Goal: Complete application form

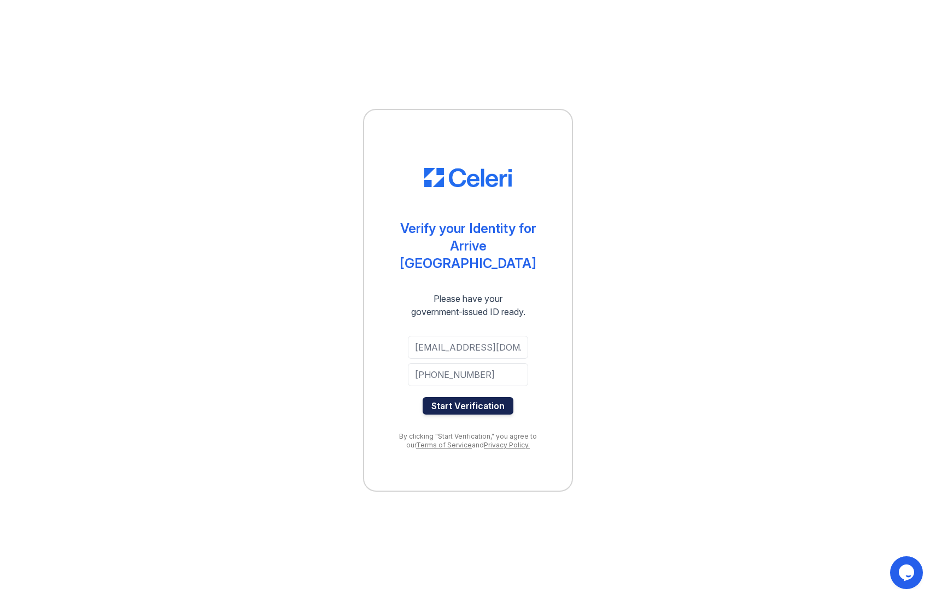
click at [487, 397] on button "Start Verification" at bounding box center [468, 406] width 91 height 18
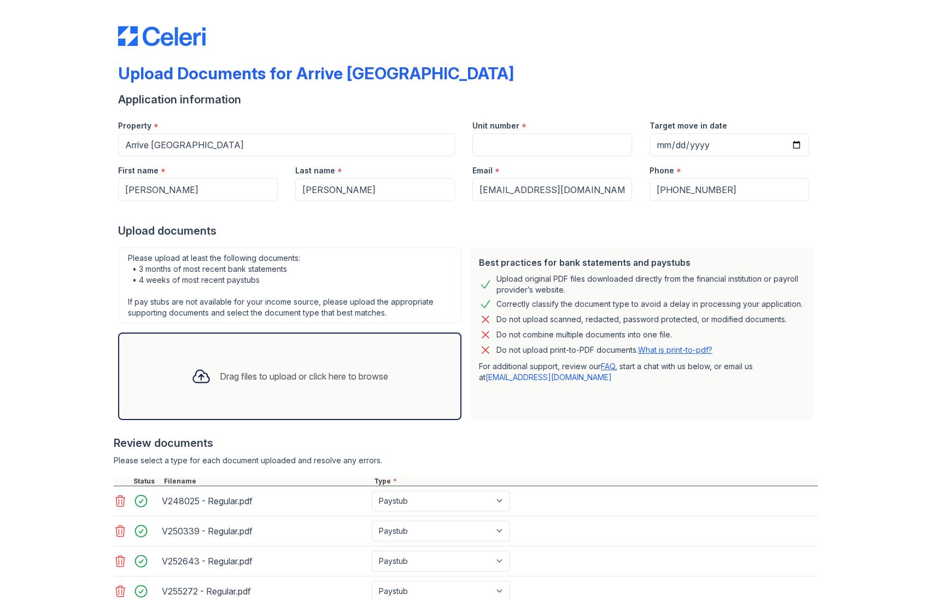
select select "paystub"
click at [528, 145] on input "Unit number" at bounding box center [553, 144] width 160 height 23
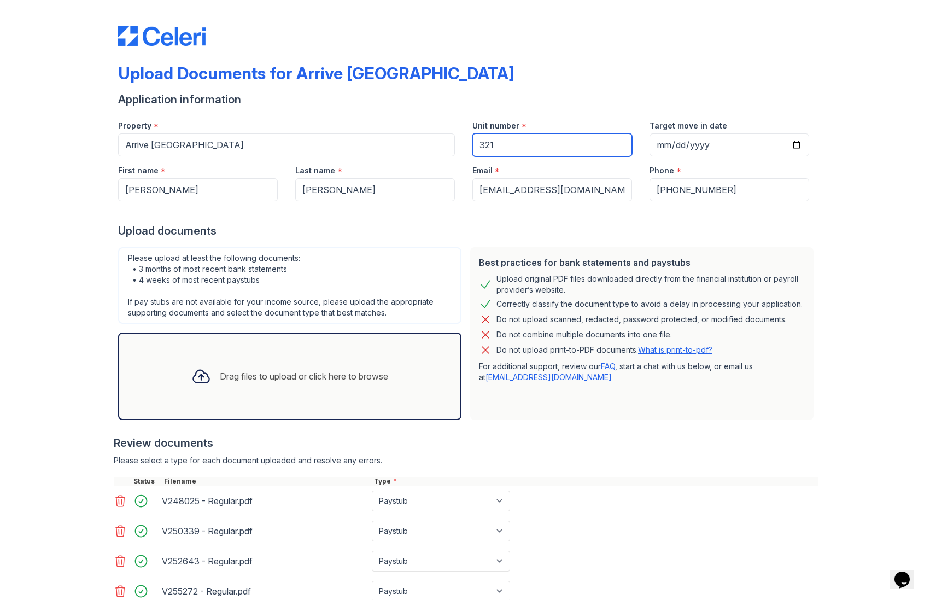
type input "321"
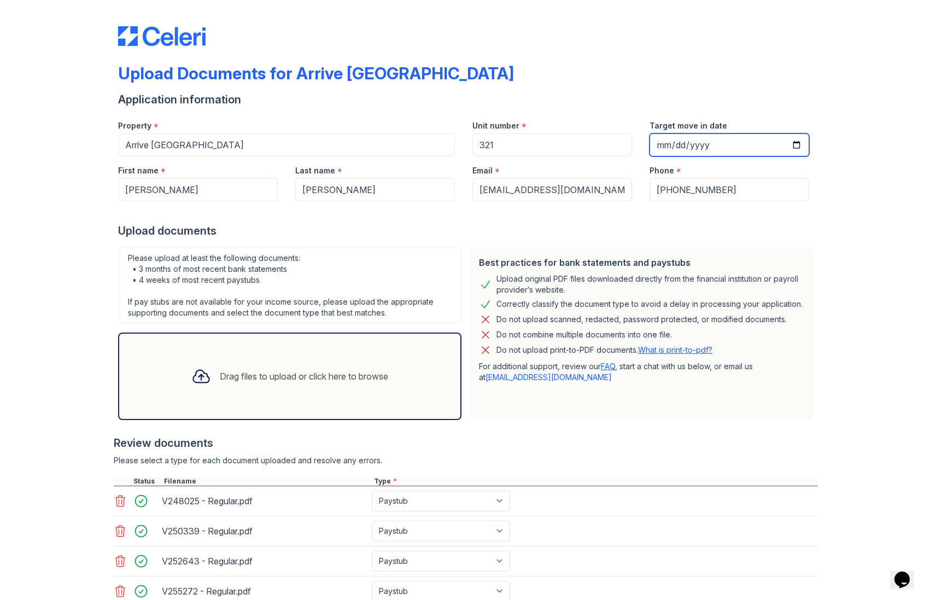
click at [767, 139] on input "Target move in date" at bounding box center [730, 144] width 160 height 23
click at [795, 141] on input "Target move in date" at bounding box center [730, 144] width 160 height 23
click at [822, 205] on div "Upload Documents for Arrive Thousand Oaks Application information Property * Ar…" at bounding box center [468, 385] width 901 height 771
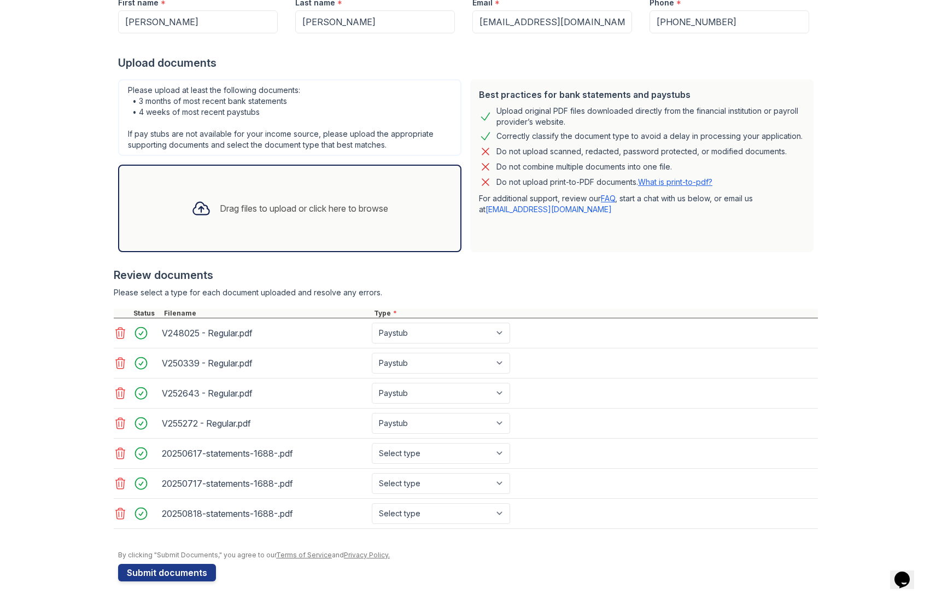
scroll to position [171, 0]
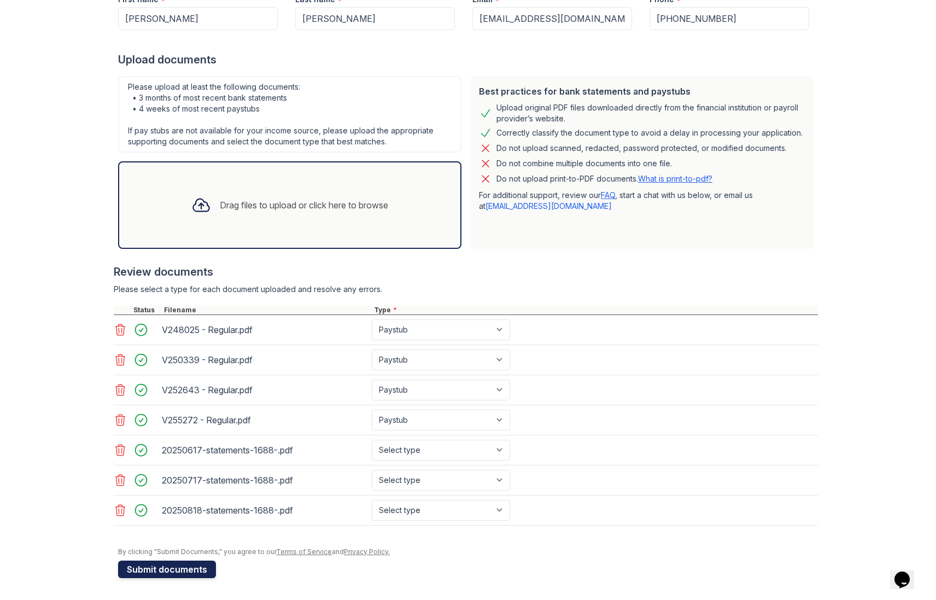
click at [185, 569] on button "Submit documents" at bounding box center [167, 570] width 98 height 18
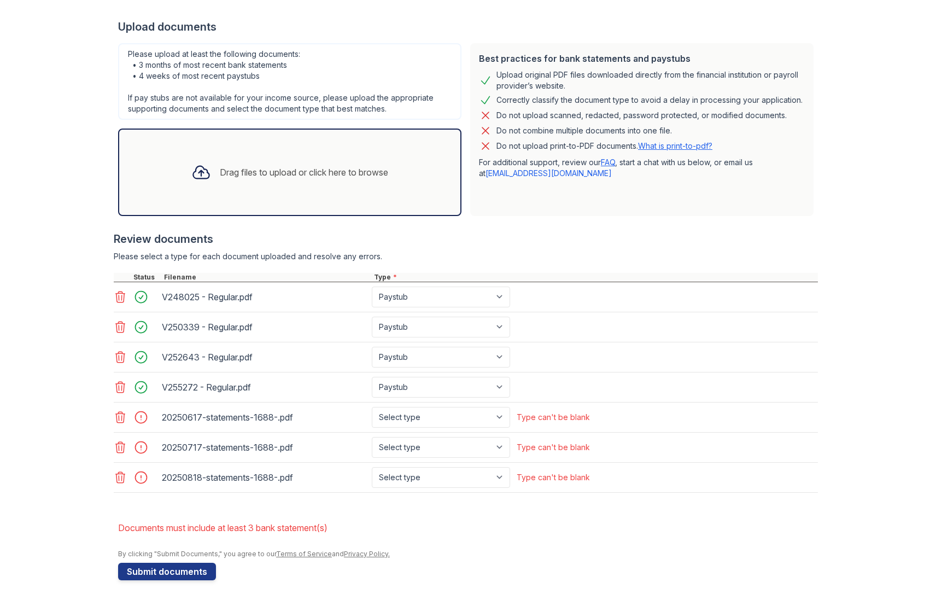
scroll to position [237, 0]
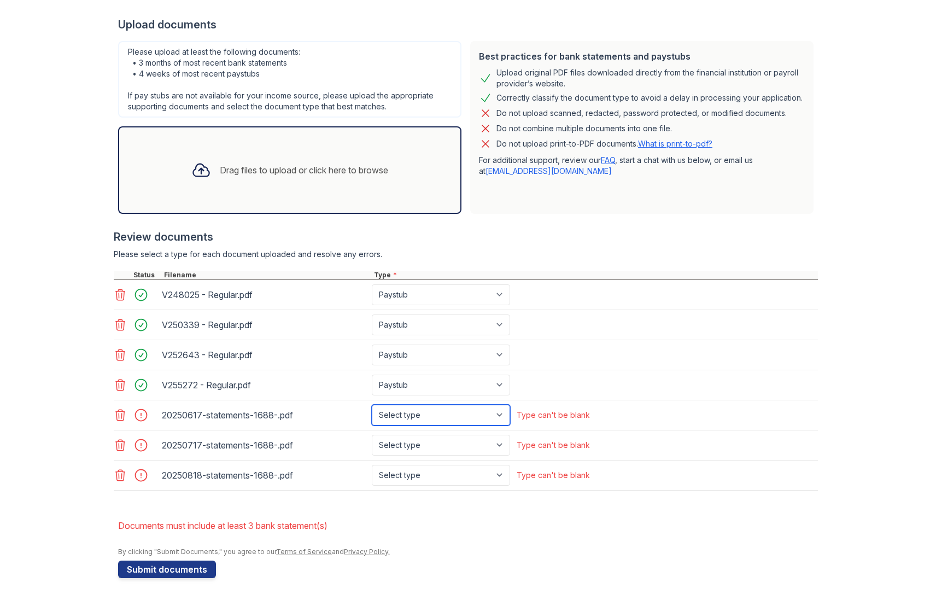
drag, startPoint x: 413, startPoint y: 404, endPoint x: 417, endPoint y: 411, distance: 8.3
click at [417, 412] on select "Select type Paystub Bank Statement Offer Letter Tax Documents Benefit Award Let…" at bounding box center [441, 415] width 138 height 21
select select "bank_statement"
click at [372, 405] on select "Select type Paystub Bank Statement Offer Letter Tax Documents Benefit Award Let…" at bounding box center [441, 415] width 138 height 21
click at [451, 443] on select "Select type Paystub Bank Statement Offer Letter Tax Documents Benefit Award Let…" at bounding box center [441, 445] width 138 height 21
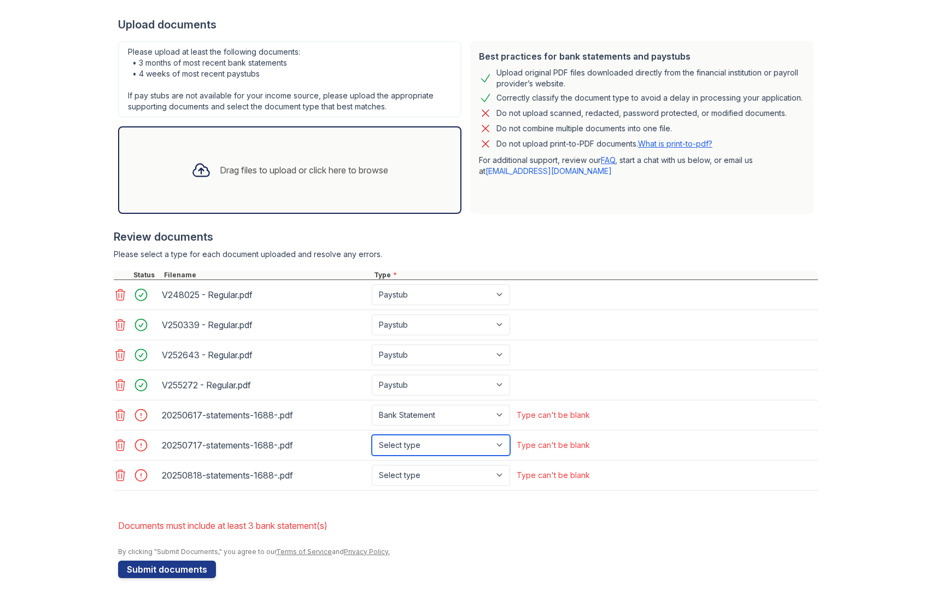
select select "bank_statement"
click at [372, 435] on select "Select type Paystub Bank Statement Offer Letter Tax Documents Benefit Award Let…" at bounding box center [441, 445] width 138 height 21
click at [447, 464] on div "20250818-statements-1688-.pdf Select type Paystub Bank Statement Offer Letter T…" at bounding box center [466, 476] width 704 height 30
click at [452, 482] on select "Select type Paystub Bank Statement Offer Letter Tax Documents Benefit Award Let…" at bounding box center [441, 475] width 138 height 21
select select "bank_statement"
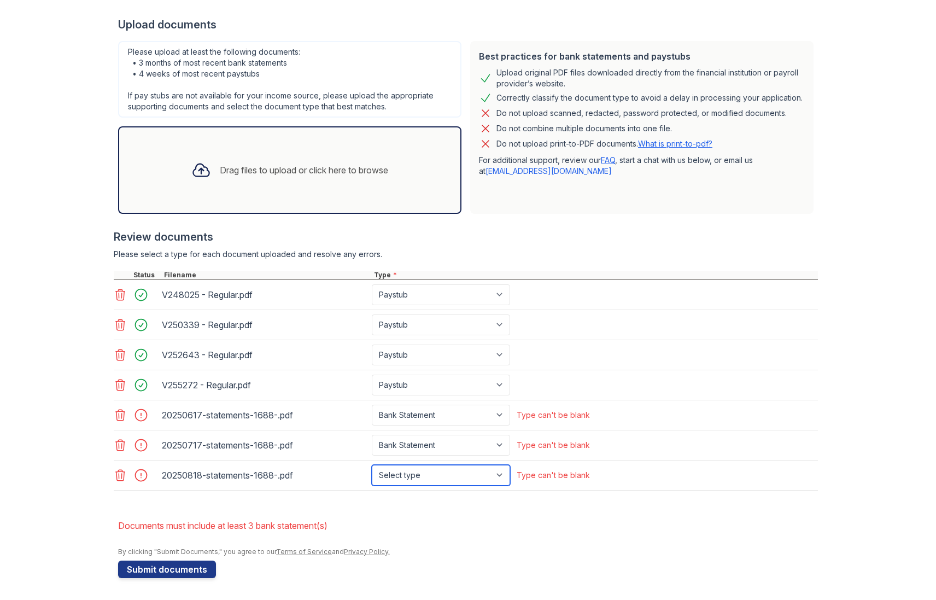
click at [372, 465] on select "Select type Paystub Bank Statement Offer Letter Tax Documents Benefit Award Let…" at bounding box center [441, 475] width 138 height 21
click at [448, 525] on li "Documents must include at least 3 bank statement(s)" at bounding box center [468, 526] width 700 height 22
click at [189, 573] on button "Submit documents" at bounding box center [167, 570] width 98 height 18
